Goal: Task Accomplishment & Management: Use online tool/utility

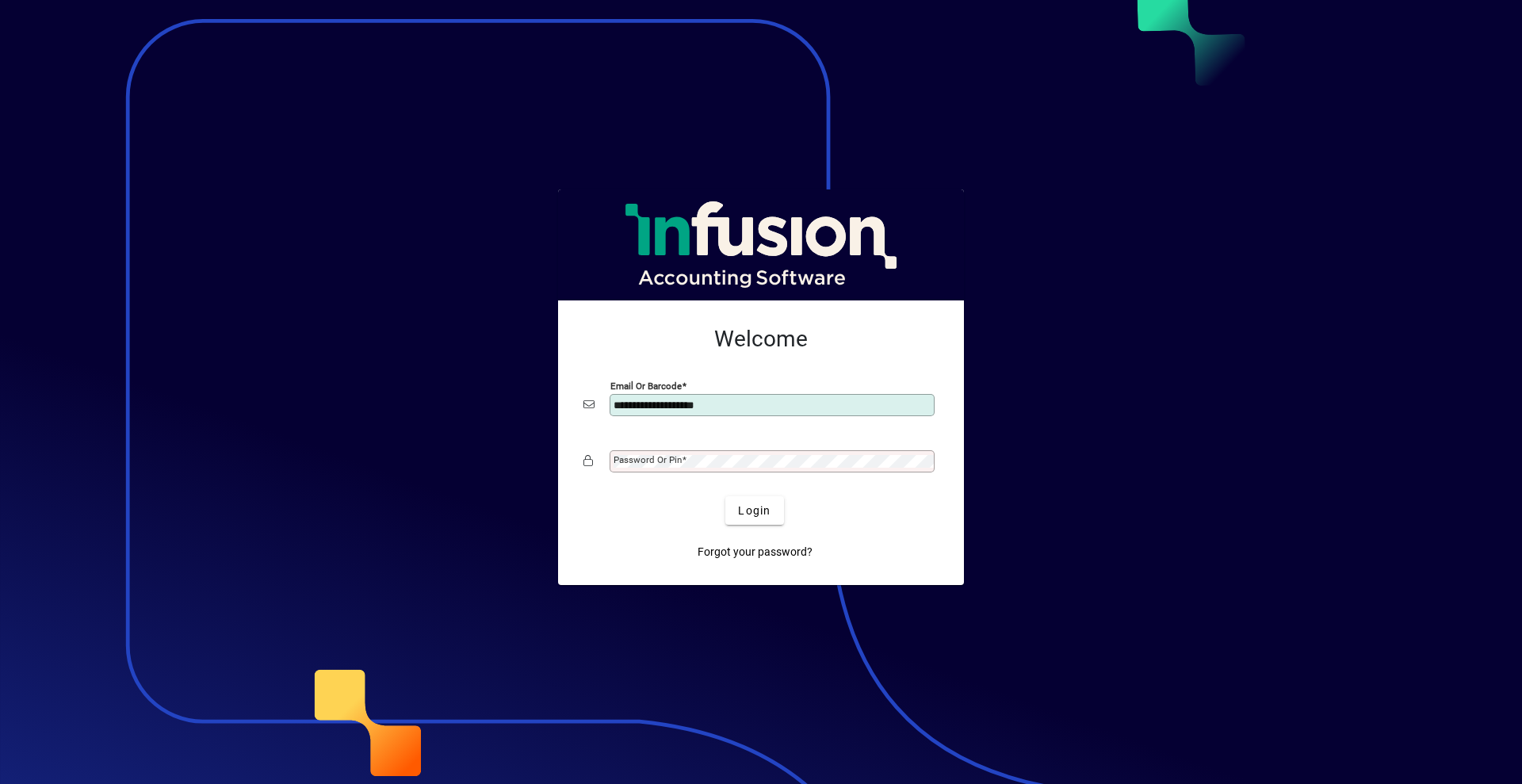
type input "**********"
click at [654, 456] on mat-label "Password or Pin" at bounding box center [647, 460] width 68 height 11
click at [761, 515] on span "Login" at bounding box center [755, 510] width 32 height 17
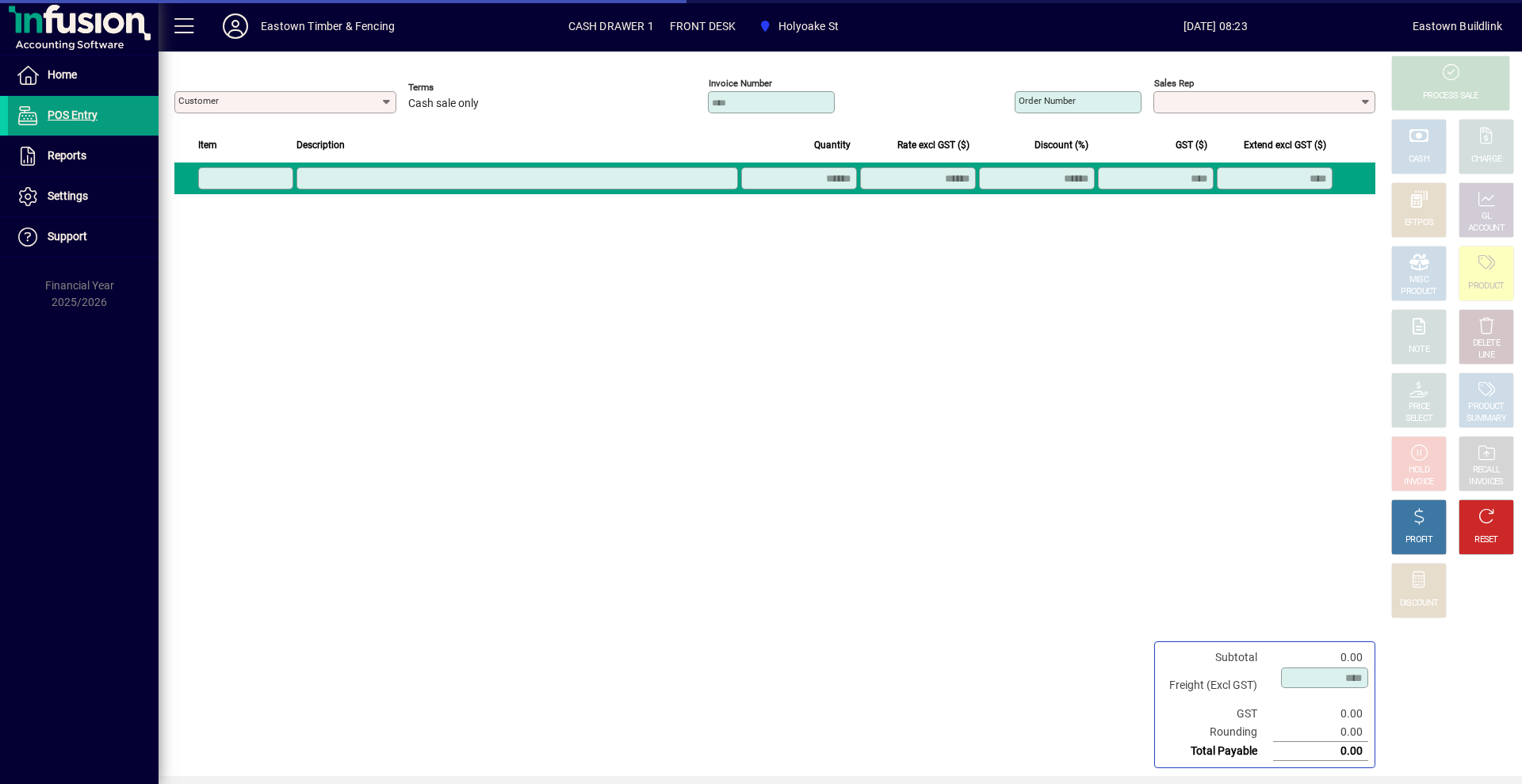
type input "**********"
